Goal: Task Accomplishment & Management: Use online tool/utility

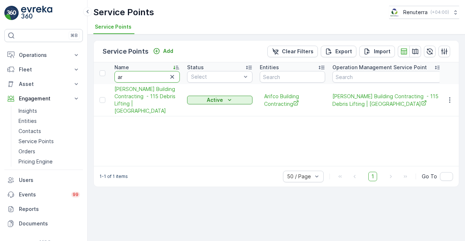
type input "a"
type input "bagh"
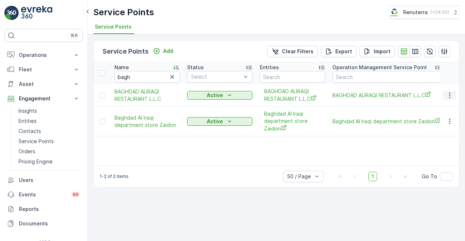
click at [447, 97] on icon "button" at bounding box center [449, 95] width 7 height 7
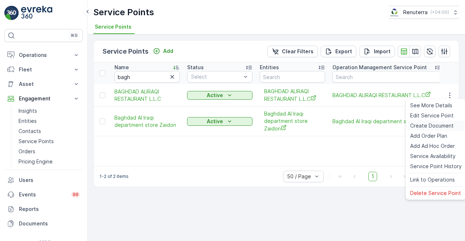
click at [424, 127] on span "Create Document" at bounding box center [432, 125] width 44 height 7
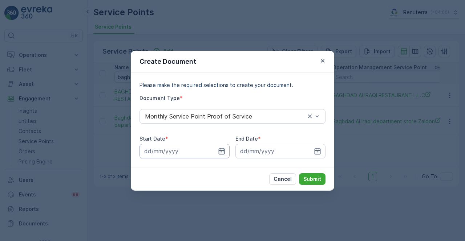
click at [217, 153] on input at bounding box center [184, 151] width 90 height 15
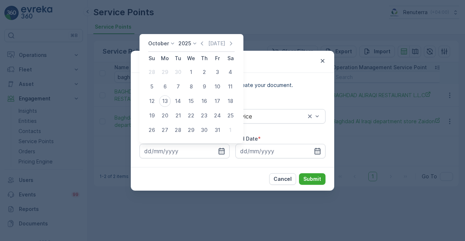
click at [202, 39] on div "October 2025 Today Su Mo Tu We Th Fr Sa 28 29 30 1 2 3 4 5 6 7 8 9 10 11 12 13 …" at bounding box center [191, 88] width 104 height 109
click at [204, 45] on icon "button" at bounding box center [201, 43] width 7 height 7
click at [164, 73] on div "1" at bounding box center [165, 72] width 12 height 12
type input "01.09.2025"
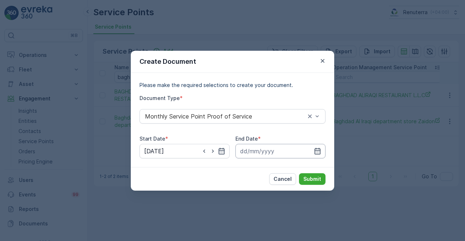
click at [312, 149] on input at bounding box center [280, 151] width 90 height 15
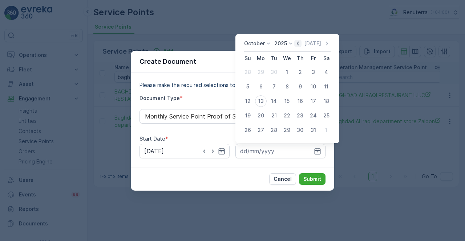
drag, startPoint x: 303, startPoint y: 47, endPoint x: 300, endPoint y: 44, distance: 4.1
click at [302, 46] on div "Today" at bounding box center [312, 43] width 36 height 7
click at [300, 44] on icon "button" at bounding box center [297, 43] width 7 height 7
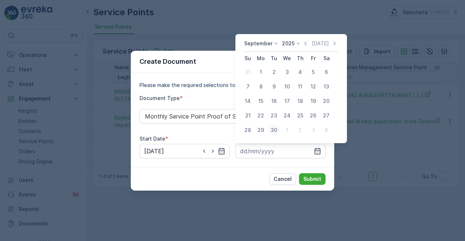
click at [271, 130] on div "30" at bounding box center [274, 130] width 12 height 12
type input "30.09.2025"
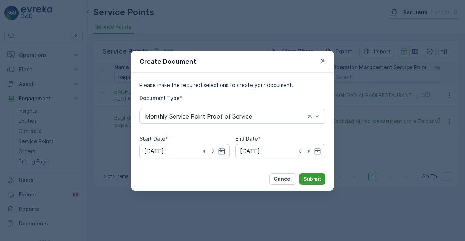
click at [315, 182] on p "Submit" at bounding box center [312, 179] width 18 height 7
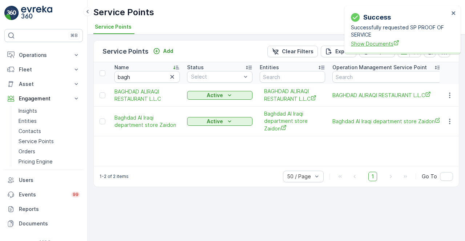
click at [369, 45] on span "Show Documents" at bounding box center [400, 44] width 98 height 8
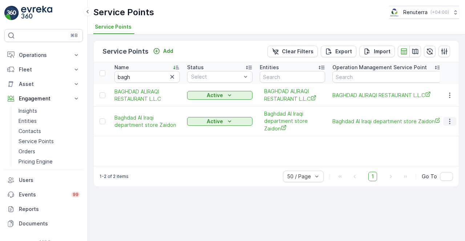
click at [449, 123] on icon "button" at bounding box center [449, 121] width 1 height 5
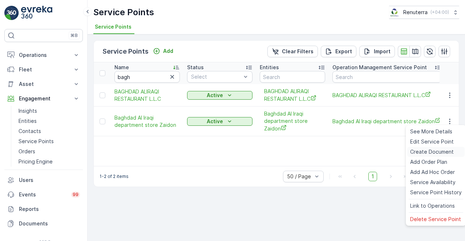
click at [423, 152] on span "Create Document" at bounding box center [432, 151] width 44 height 7
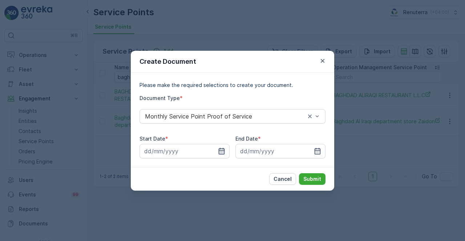
click at [220, 151] on icon "button" at bounding box center [221, 151] width 6 height 7
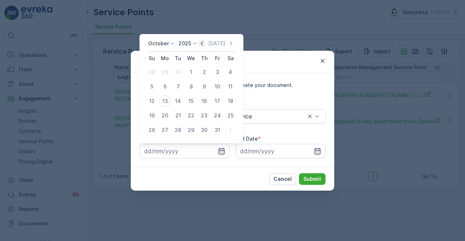
click at [201, 45] on icon "button" at bounding box center [201, 43] width 7 height 7
click at [168, 72] on div "1" at bounding box center [165, 72] width 12 height 12
type input "01.09.2025"
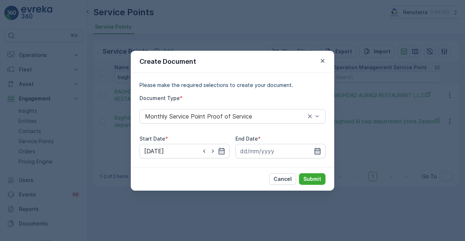
click at [316, 150] on icon "button" at bounding box center [317, 151] width 7 height 7
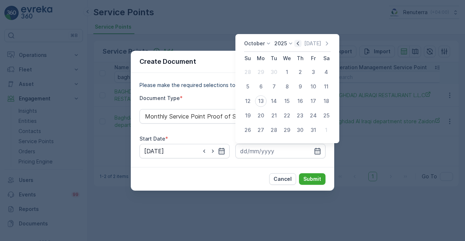
click at [299, 42] on icon "button" at bounding box center [297, 43] width 7 height 7
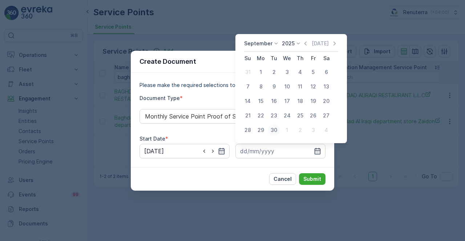
click at [271, 130] on div "30" at bounding box center [274, 130] width 12 height 12
type input "30.09.2025"
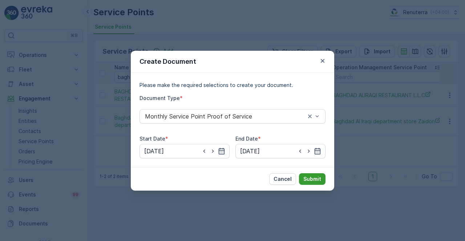
click at [310, 180] on p "Submit" at bounding box center [312, 179] width 18 height 7
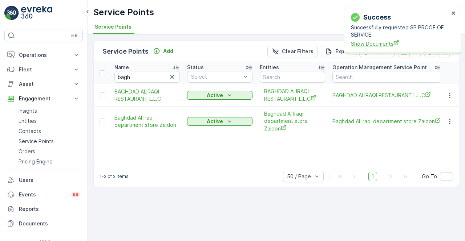
click at [379, 44] on span "Show Documents" at bounding box center [400, 44] width 98 height 8
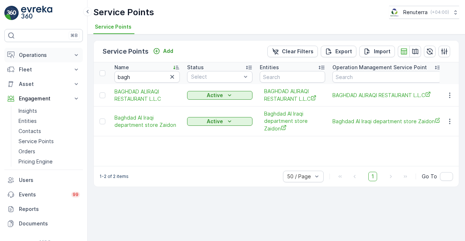
click at [41, 56] on p "Operations" at bounding box center [43, 55] width 49 height 7
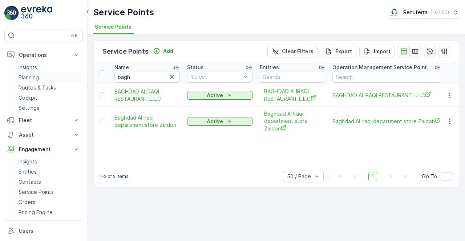
click at [38, 78] on p "Planning" at bounding box center [29, 77] width 20 height 7
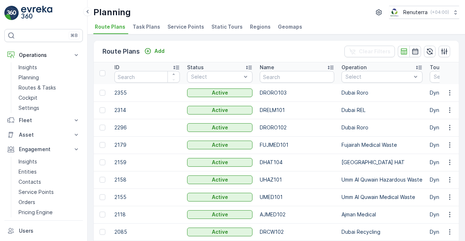
click at [176, 30] on span "Service Points" at bounding box center [185, 26] width 37 height 7
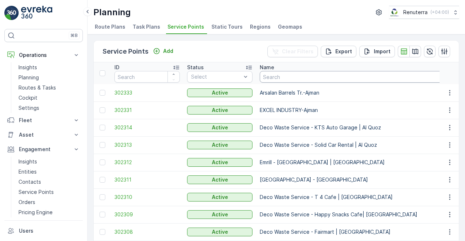
click at [294, 77] on input "text" at bounding box center [378, 77] width 236 height 12
type input "madar"
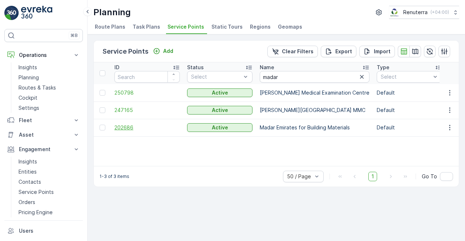
click at [130, 127] on span "202686" at bounding box center [146, 127] width 65 height 7
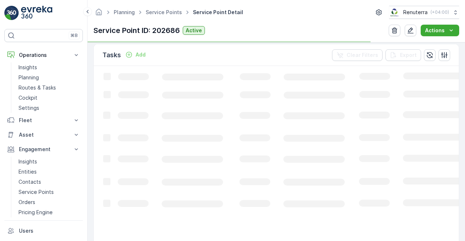
scroll to position [218, 0]
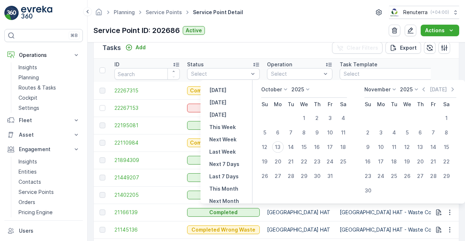
click at [282, 89] on p "October" at bounding box center [271, 89] width 21 height 7
click at [277, 148] on span "June" at bounding box center [271, 150] width 12 height 7
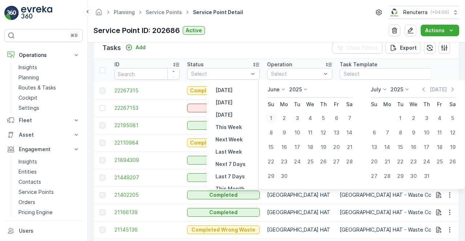
click at [275, 118] on div "1" at bounding box center [271, 119] width 12 height 12
type input "01.06.2025"
click at [283, 173] on div "30" at bounding box center [284, 177] width 12 height 12
type input "30.06.2025"
click at [283, 174] on p "Dubai HAT" at bounding box center [299, 177] width 65 height 7
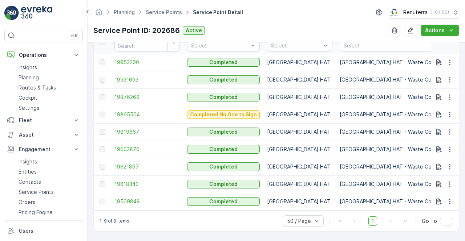
scroll to position [212, 0]
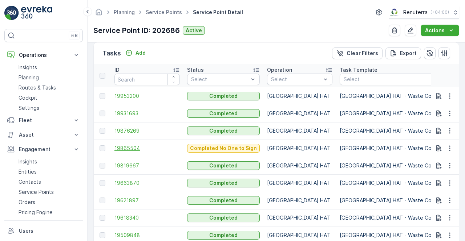
click at [127, 148] on span "19865504" at bounding box center [146, 148] width 65 height 7
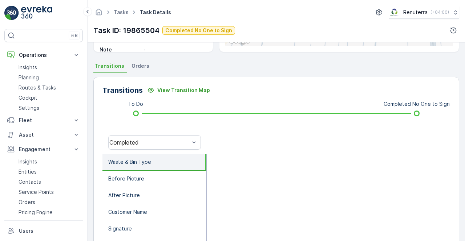
scroll to position [181, 0]
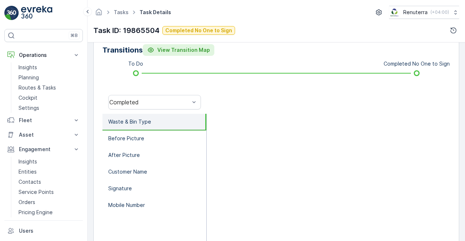
click at [183, 50] on p "View Transition Map" at bounding box center [183, 49] width 53 height 7
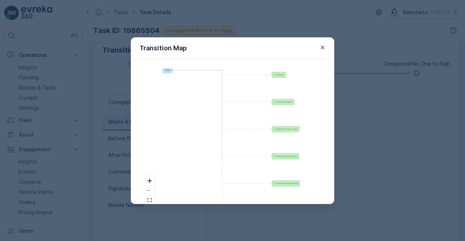
drag, startPoint x: 319, startPoint y: 45, endPoint x: 309, endPoint y: 51, distance: 11.9
click at [319, 45] on icon "button" at bounding box center [322, 47] width 7 height 7
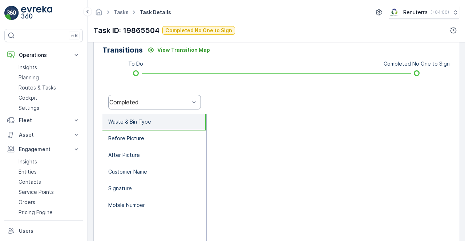
click at [237, 87] on div "Transitions View Transition Map To Do Completed No One to Sign Completed Waste …" at bounding box center [275, 152] width 365 height 230
click at [144, 135] on li "Before Picture" at bounding box center [154, 139] width 104 height 17
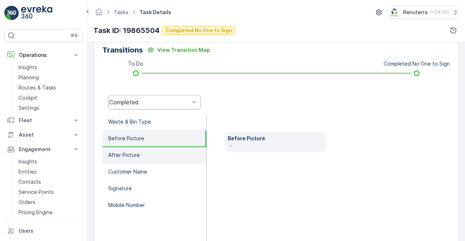
click at [140, 152] on li "After Picture" at bounding box center [154, 155] width 104 height 17
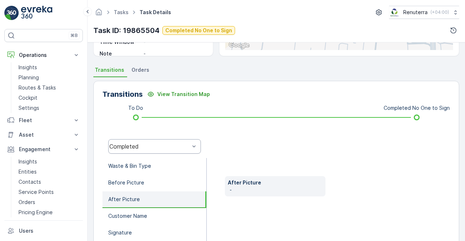
scroll to position [145, 0]
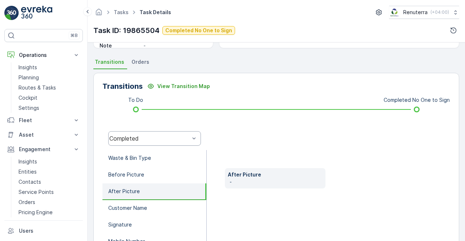
click at [138, 61] on span "Orders" at bounding box center [140, 61] width 18 height 7
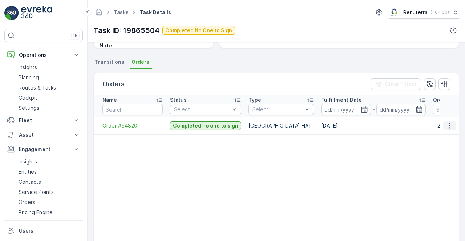
click at [446, 125] on icon "button" at bounding box center [449, 125] width 7 height 7
click at [445, 134] on span "See more details" at bounding box center [440, 135] width 41 height 7
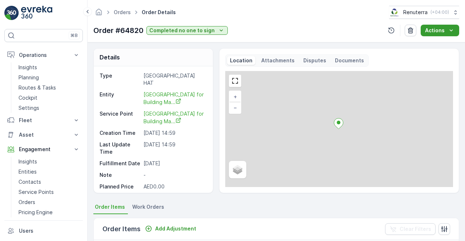
click at [440, 30] on p "Actions" at bounding box center [435, 30] width 20 height 7
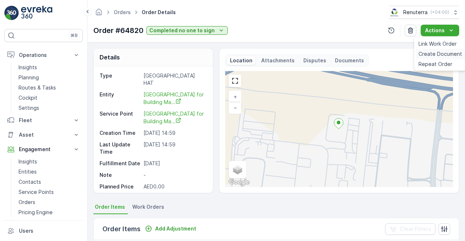
click at [421, 54] on span "Create Document" at bounding box center [440, 53] width 44 height 7
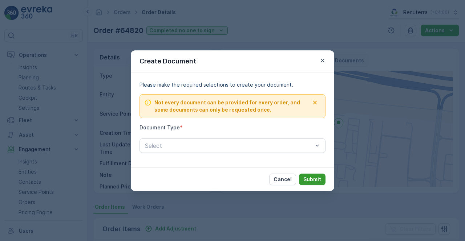
click at [302, 175] on button "Submit" at bounding box center [312, 180] width 26 height 12
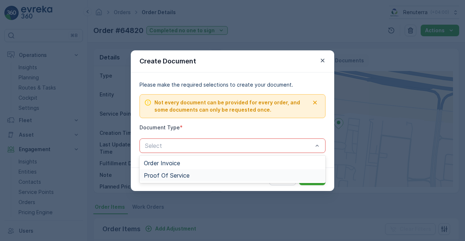
click at [275, 169] on div "Proof Of Service" at bounding box center [232, 175] width 186 height 12
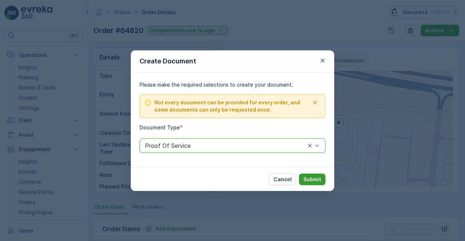
drag, startPoint x: 314, startPoint y: 170, endPoint x: 313, endPoint y: 177, distance: 6.7
click at [315, 172] on div "Cancel Submit" at bounding box center [232, 180] width 203 height 24
click at [312, 178] on p "Submit" at bounding box center [312, 179] width 18 height 7
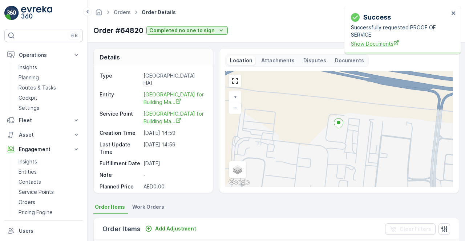
click at [380, 41] on span "Show Documents" at bounding box center [400, 44] width 98 height 8
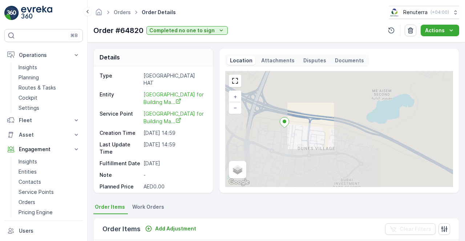
click at [236, 201] on div "Details Type Dubai HAT Entity Madar Emirates for Building Ma... Service Point M…" at bounding box center [275, 141] width 377 height 199
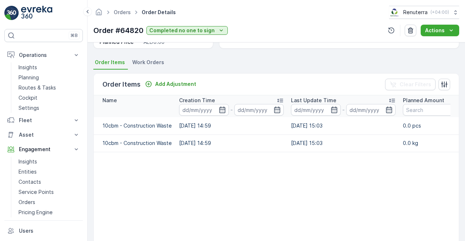
scroll to position [145, 0]
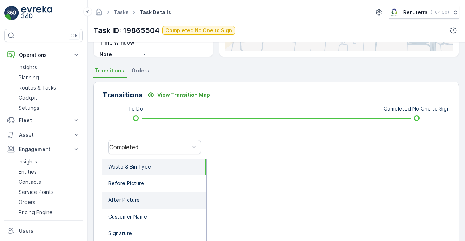
scroll to position [145, 0]
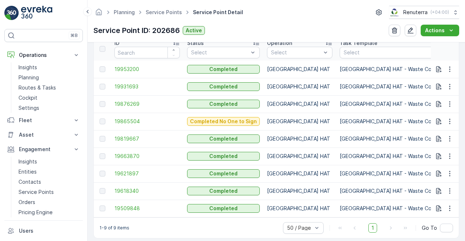
scroll to position [249, 0]
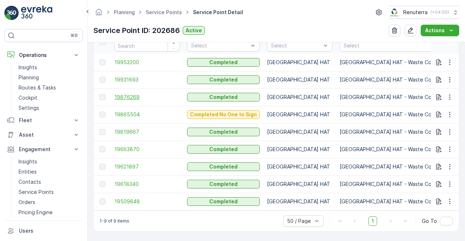
click at [120, 94] on span "19876269" at bounding box center [146, 97] width 65 height 7
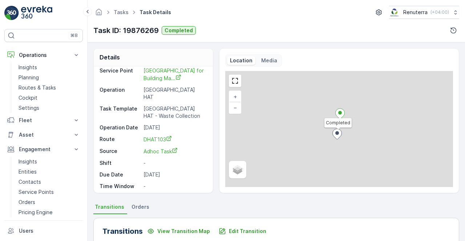
scroll to position [24, 0]
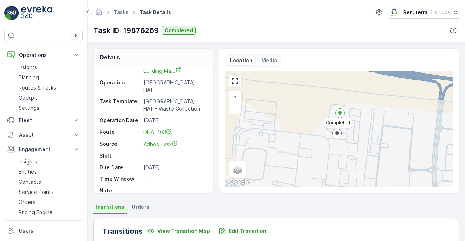
click at [135, 204] on span "Orders" at bounding box center [140, 207] width 18 height 7
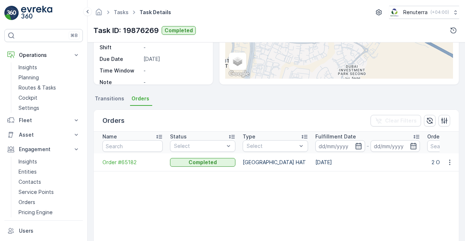
scroll to position [109, 0]
click at [450, 164] on icon "button" at bounding box center [449, 162] width 7 height 7
click at [445, 172] on span "See more details" at bounding box center [440, 172] width 41 height 7
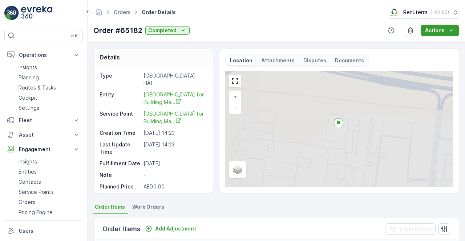
click at [452, 30] on icon "Actions" at bounding box center [450, 30] width 7 height 7
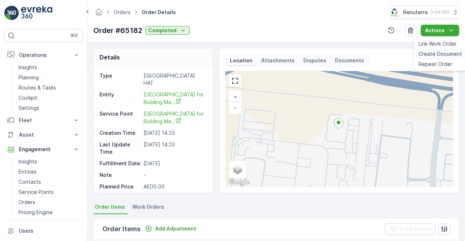
click at [435, 53] on span "Create Document" at bounding box center [440, 53] width 44 height 7
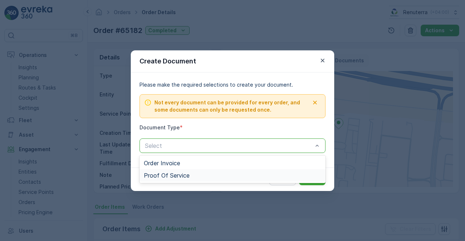
click at [211, 176] on div "Proof Of Service" at bounding box center [232, 175] width 177 height 7
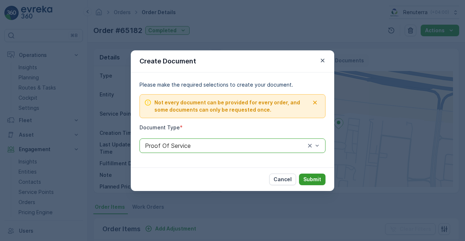
click at [319, 179] on p "Submit" at bounding box center [312, 179] width 18 height 7
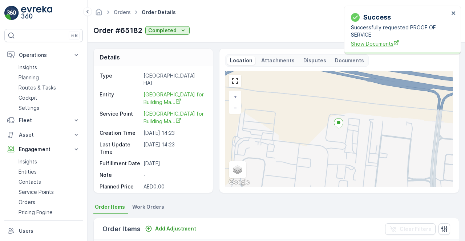
click at [372, 45] on span "Show Documents" at bounding box center [400, 44] width 98 height 8
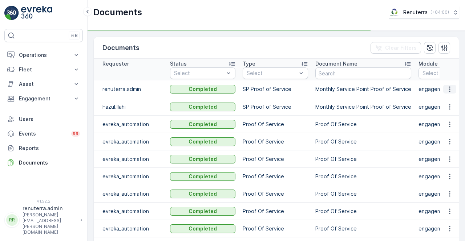
click at [449, 89] on icon "button" at bounding box center [449, 89] width 1 height 5
click at [448, 98] on span "See Details" at bounding box center [447, 99] width 28 height 7
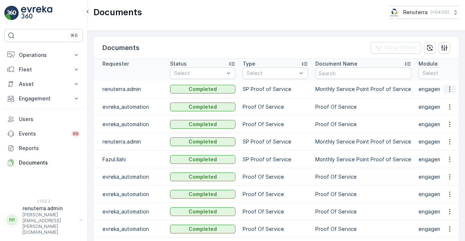
click at [451, 91] on icon "button" at bounding box center [449, 89] width 7 height 7
click at [441, 98] on span "See Details" at bounding box center [452, 100] width 28 height 7
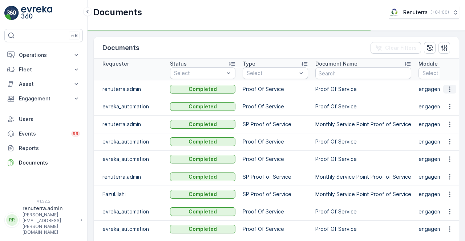
click at [446, 87] on icon "button" at bounding box center [449, 89] width 7 height 7
drag, startPoint x: 446, startPoint y: 88, endPoint x: 442, endPoint y: 103, distance: 15.9
click at [443, 106] on button "button" at bounding box center [449, 106] width 13 height 9
click at [444, 87] on button "button" at bounding box center [449, 89] width 13 height 9
click at [444, 98] on span "See Details" at bounding box center [447, 99] width 28 height 7
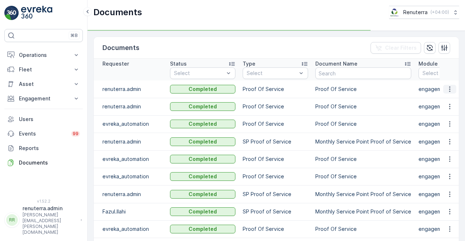
click at [443, 90] on button "button" at bounding box center [449, 89] width 13 height 9
click at [447, 90] on icon "button" at bounding box center [449, 89] width 7 height 7
click at [447, 103] on span "See Details" at bounding box center [447, 99] width 28 height 7
